Goal: Information Seeking & Learning: Learn about a topic

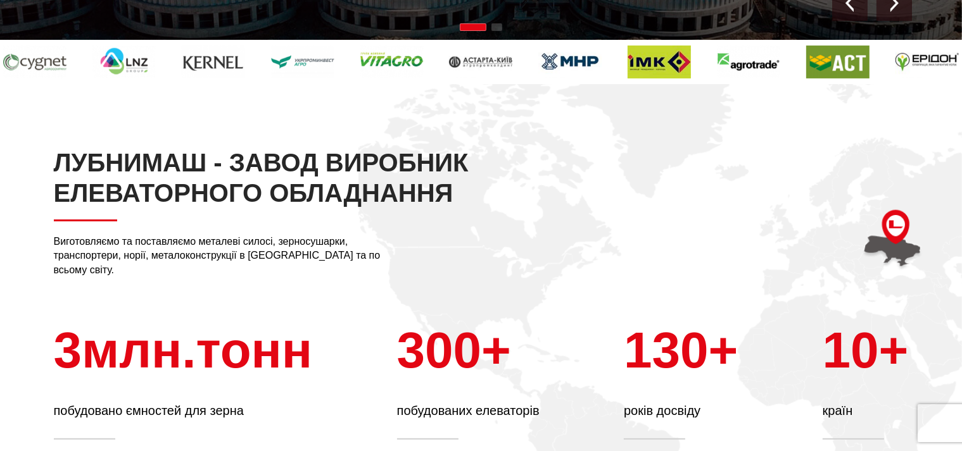
scroll to position [33, 0]
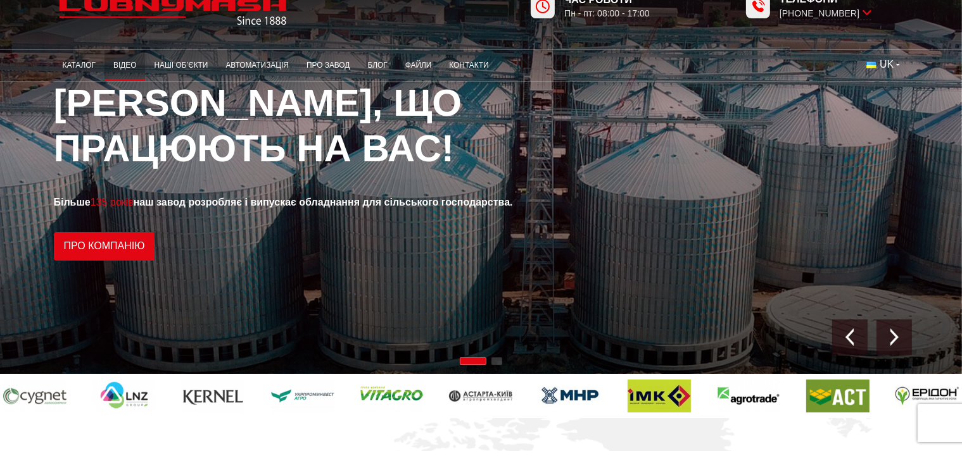
click at [127, 68] on link "Відео" at bounding box center [124, 65] width 41 height 25
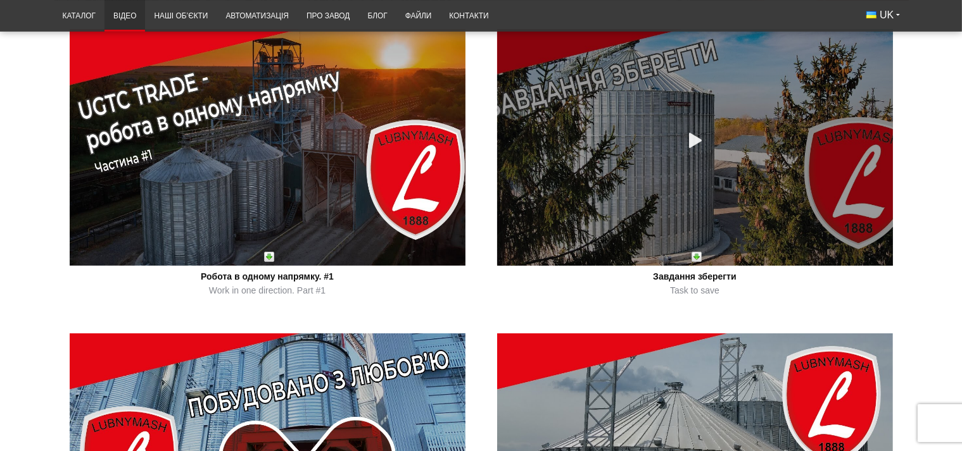
scroll to position [200, 0]
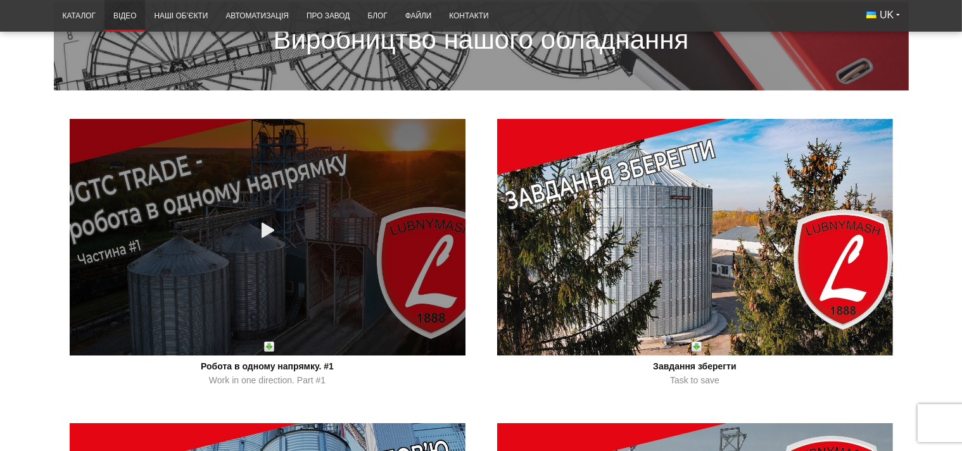
click at [308, 326] on link at bounding box center [268, 237] width 396 height 237
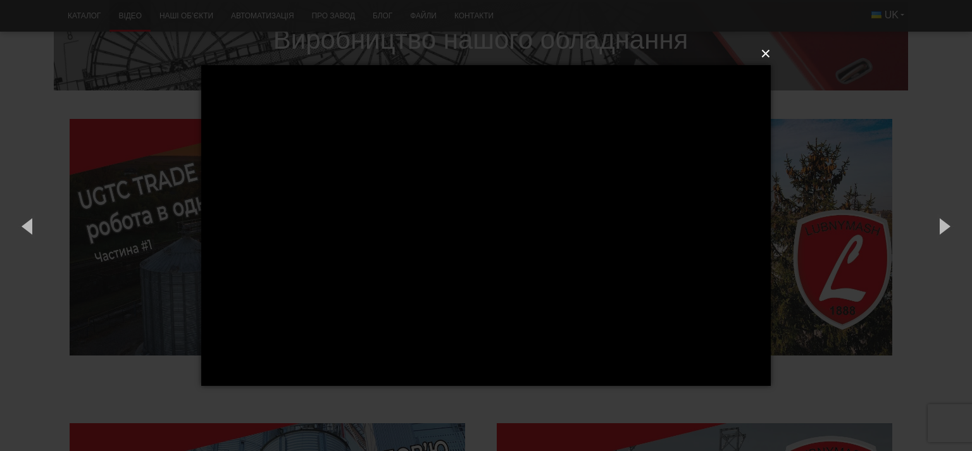
click at [765, 53] on button "×" at bounding box center [490, 54] width 570 height 28
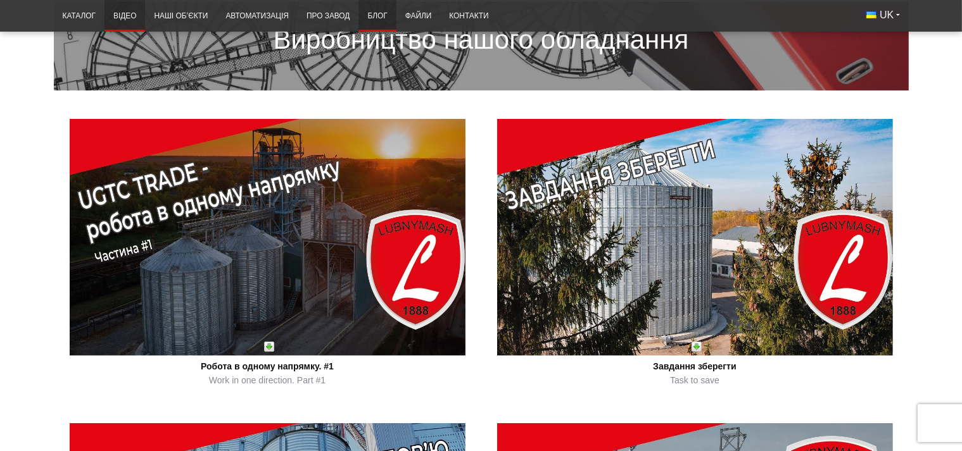
click at [380, 14] on link "Блог" at bounding box center [376, 16] width 37 height 25
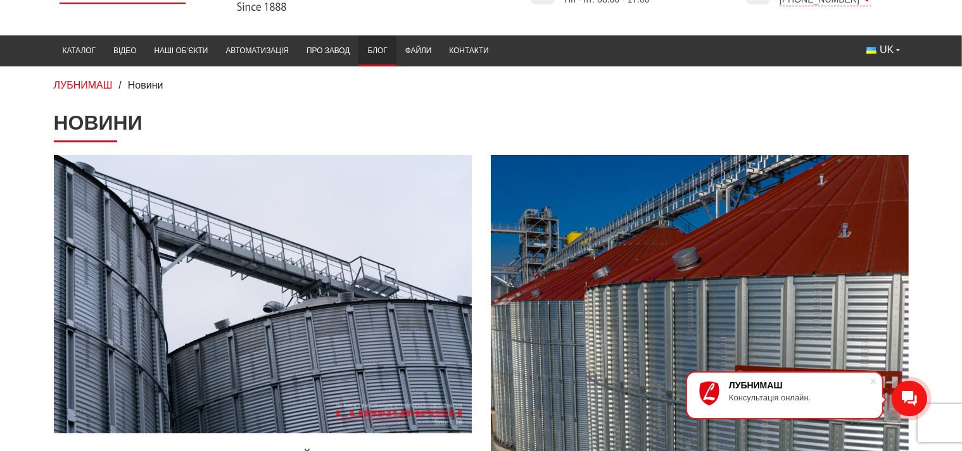
scroll to position [200, 0]
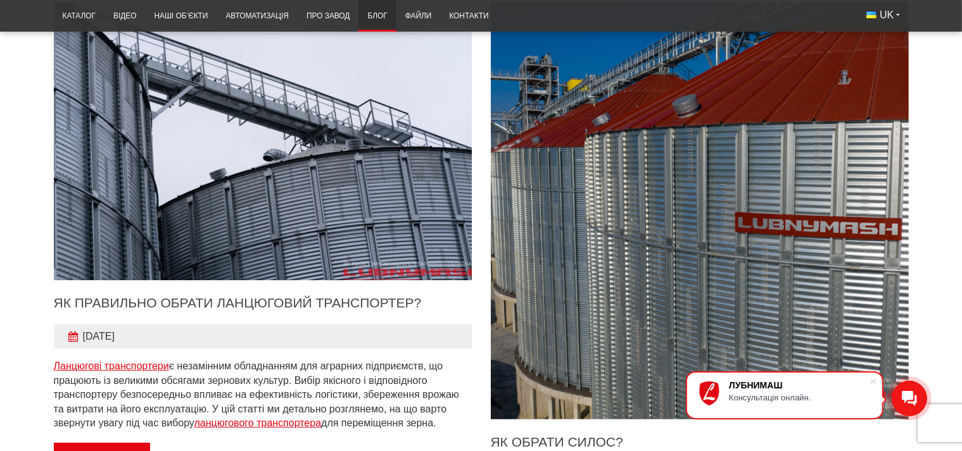
click at [263, 223] on img "Детальніше" at bounding box center [263, 141] width 460 height 306
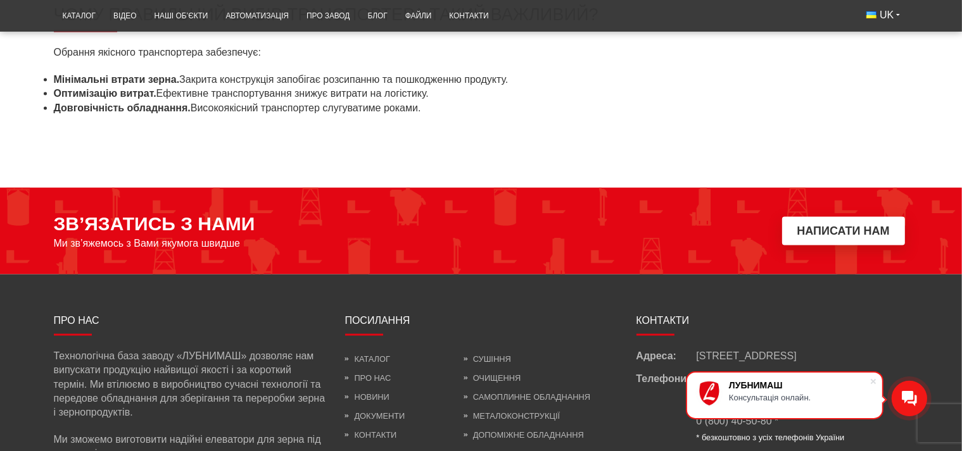
scroll to position [1972, 0]
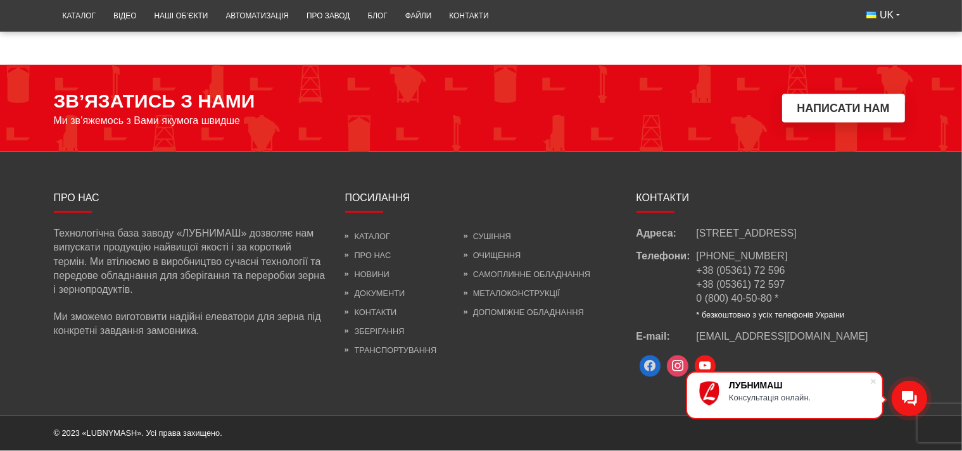
click at [645, 368] on span at bounding box center [650, 367] width 22 height 22
